Goal: Information Seeking & Learning: Learn about a topic

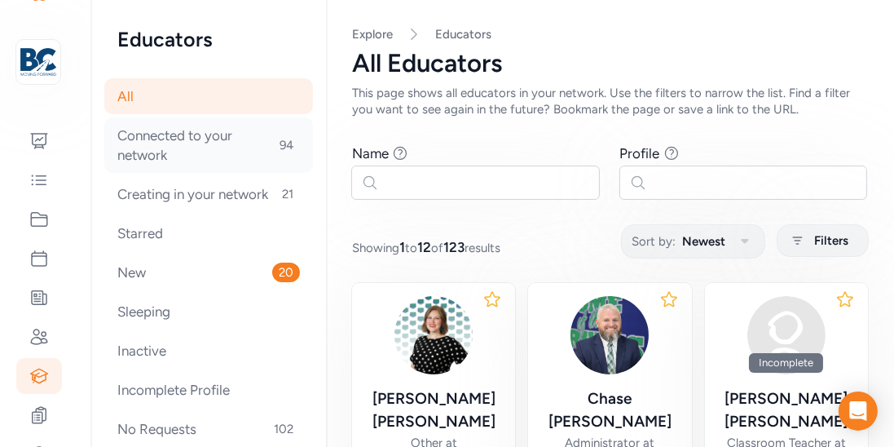
scroll to position [179, 0]
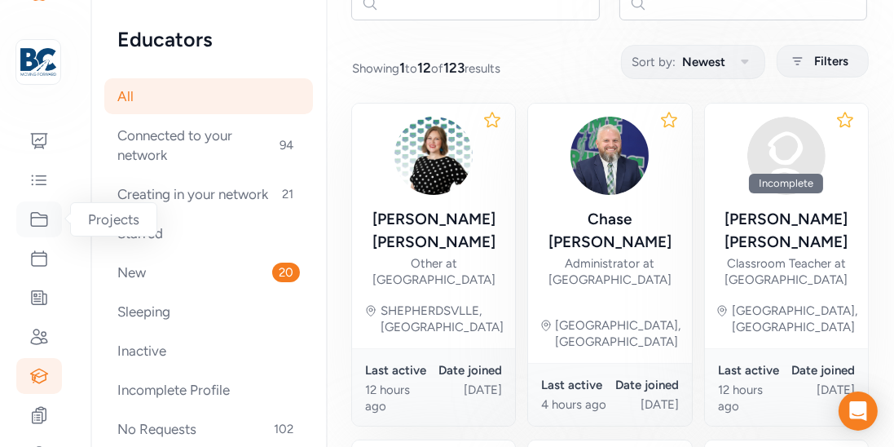
click at [37, 216] on icon at bounding box center [39, 219] width 20 height 20
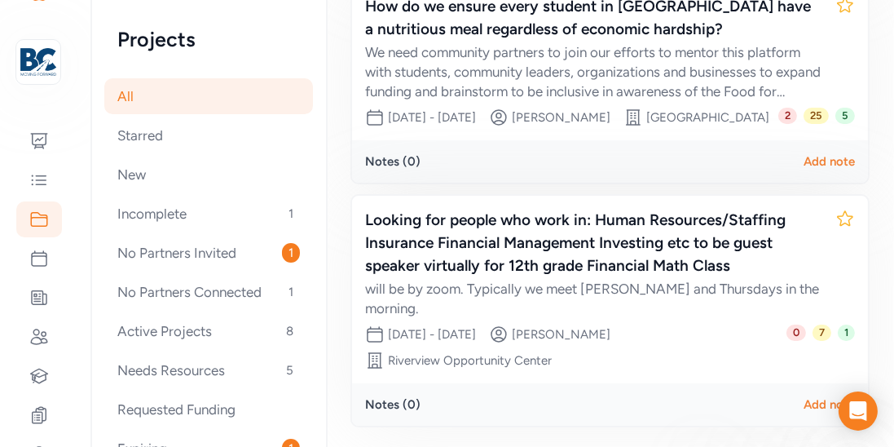
scroll to position [754, 0]
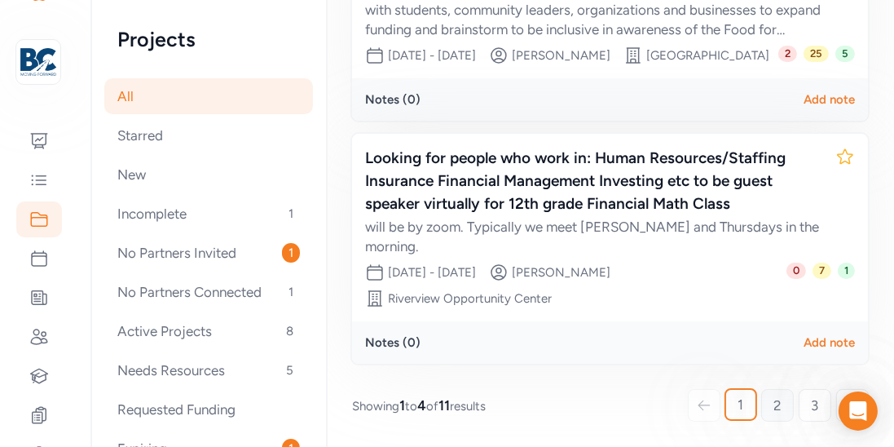
click at [774, 401] on span "2" at bounding box center [777, 405] width 8 height 20
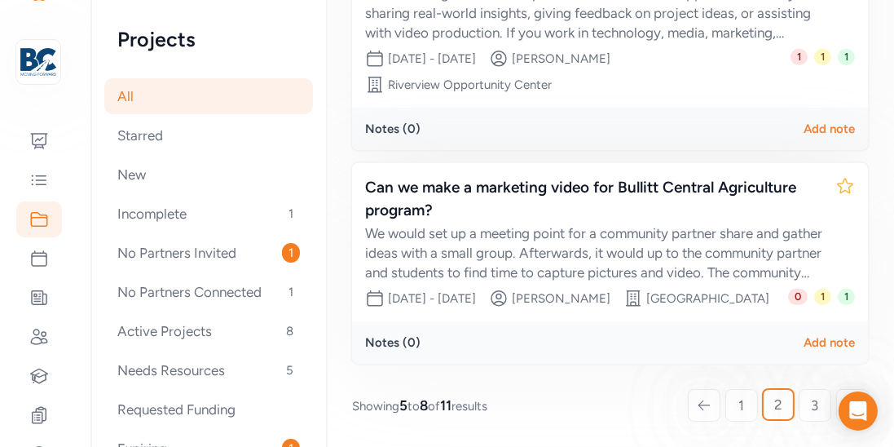
scroll to position [933, 0]
click at [818, 402] on link "3" at bounding box center [815, 405] width 33 height 33
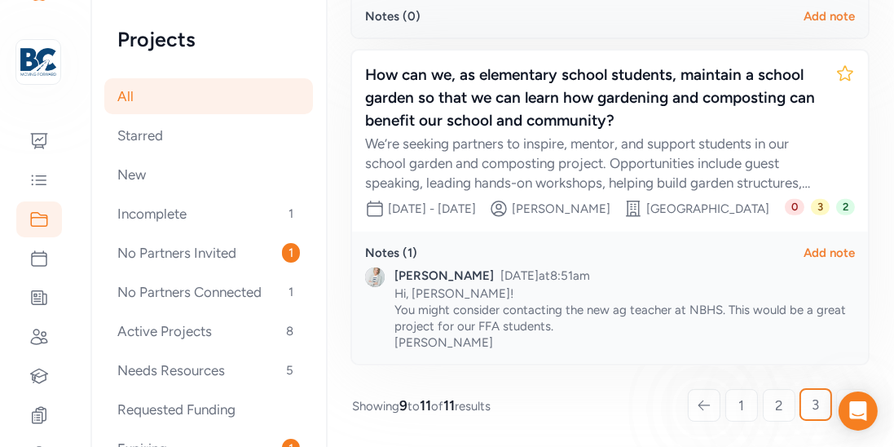
scroll to position [781, 0]
click at [42, 257] on icon at bounding box center [39, 259] width 20 height 20
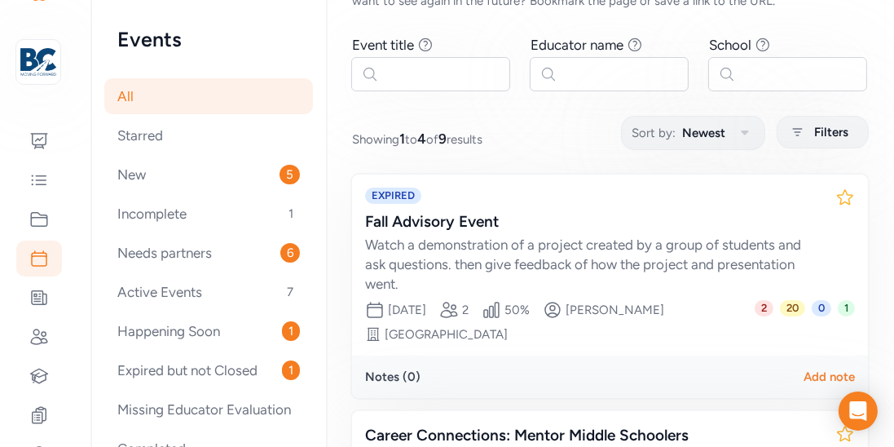
scroll to position [170, 0]
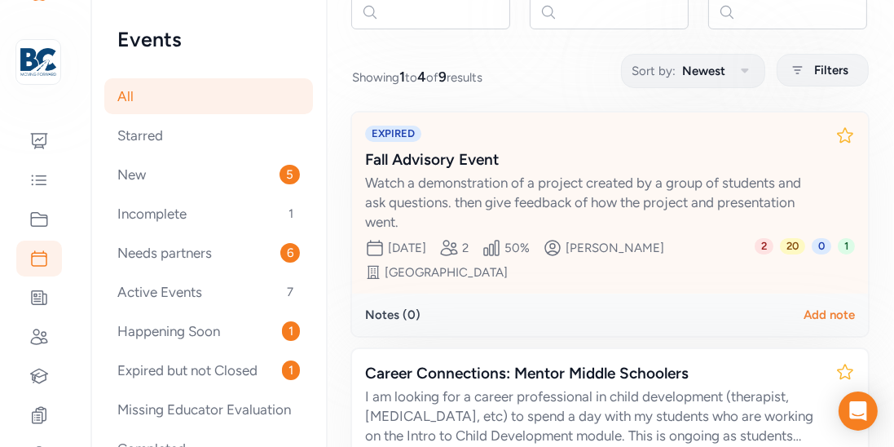
click at [763, 238] on span "2" at bounding box center [764, 246] width 19 height 16
